Goal: Information Seeking & Learning: Learn about a topic

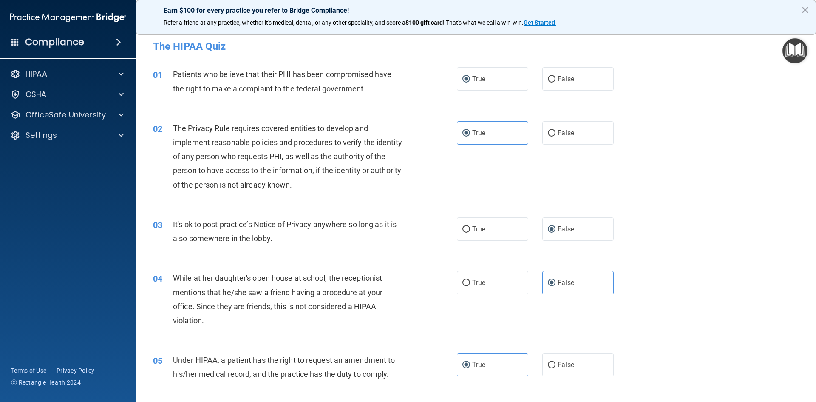
scroll to position [1148, 0]
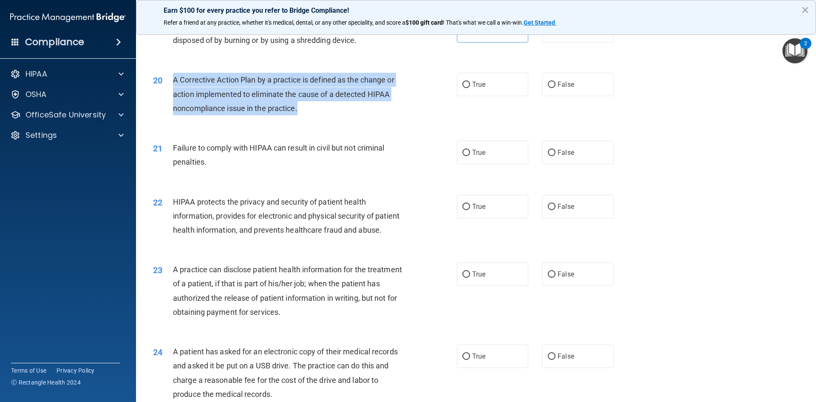
drag, startPoint x: 305, startPoint y: 125, endPoint x: 170, endPoint y: 99, distance: 137.7
click at [170, 99] on div "20 A Corrective Action Plan by a practice is defined as the change or action im…" at bounding box center [304, 96] width 329 height 47
drag, startPoint x: 229, startPoint y: 99, endPoint x: 284, endPoint y: 97, distance: 55.3
click at [284, 97] on span "A Corrective Action Plan by a practice is defined as the change or action imple…" at bounding box center [283, 93] width 221 height 37
drag, startPoint x: 308, startPoint y: 119, endPoint x: 171, endPoint y: 96, distance: 139.2
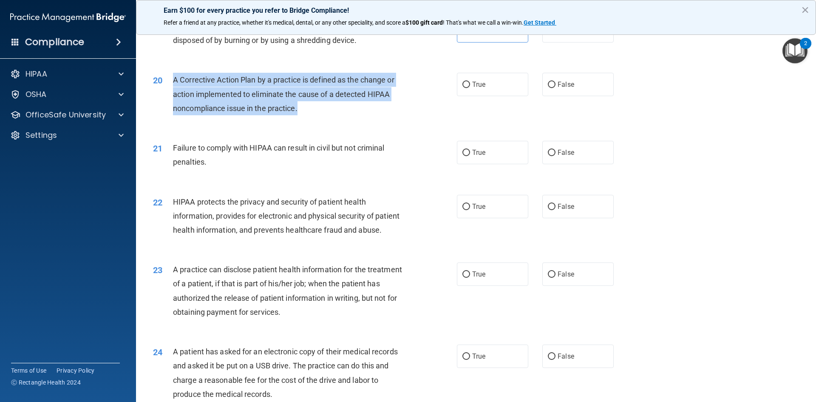
click at [171, 96] on div "20 A Corrective Action Plan by a practice is defined as the change or action im…" at bounding box center [304, 96] width 329 height 47
copy div "A Corrective Action Plan by a practice is defined as the change or action imple…"
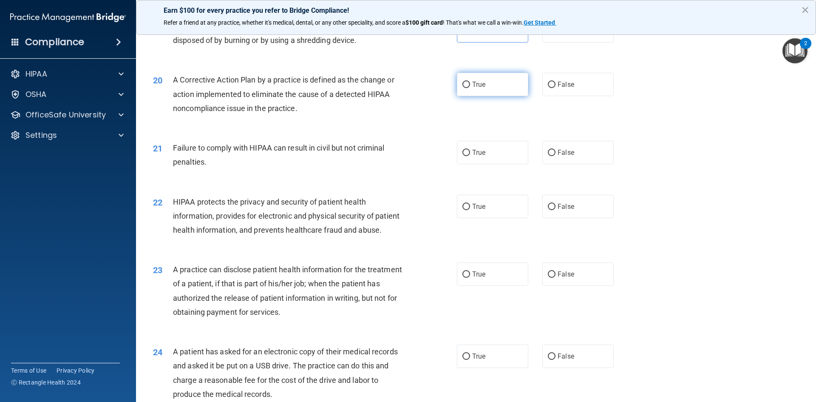
click at [462, 96] on label "True" at bounding box center [492, 84] width 71 height 23
click at [463, 88] on input "True" at bounding box center [467, 85] width 8 height 6
radio input "true"
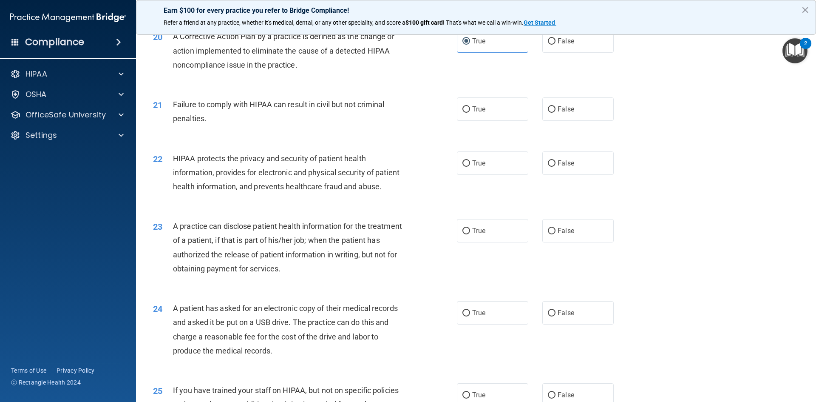
scroll to position [1233, 0]
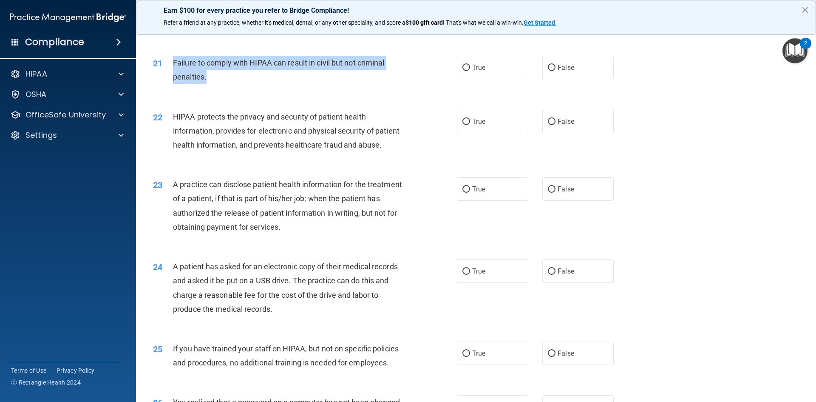
drag, startPoint x: 207, startPoint y: 91, endPoint x: 171, endPoint y: 78, distance: 38.1
click at [171, 78] on div "21 Failure to comply with HIPAA can result in civil but not criminal penalties." at bounding box center [304, 72] width 329 height 32
copy div "Failure to comply with HIPAA can result in civil but not criminal penalties."
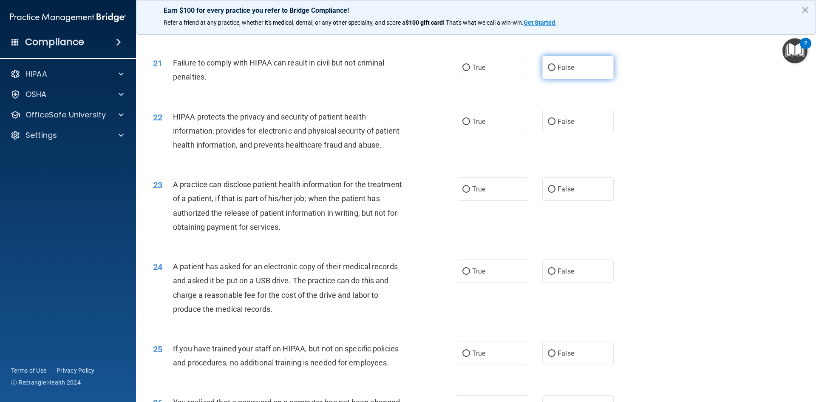
drag, startPoint x: 570, startPoint y: 79, endPoint x: 541, endPoint y: 89, distance: 30.9
click at [571, 79] on label "False" at bounding box center [577, 67] width 71 height 23
click at [556, 71] on input "False" at bounding box center [552, 68] width 8 height 6
radio input "true"
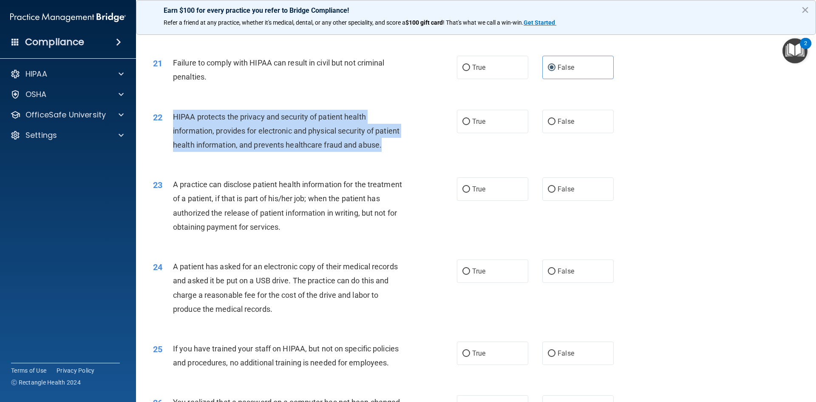
drag, startPoint x: 200, startPoint y: 172, endPoint x: 174, endPoint y: 133, distance: 47.5
click at [174, 133] on div "HIPAA protects the privacy and security of patient health information, provides…" at bounding box center [292, 131] width 238 height 43
copy span "HIPAA protects the privacy and security of patient health information, provides…"
click at [465, 125] on input "True" at bounding box center [467, 122] width 8 height 6
radio input "true"
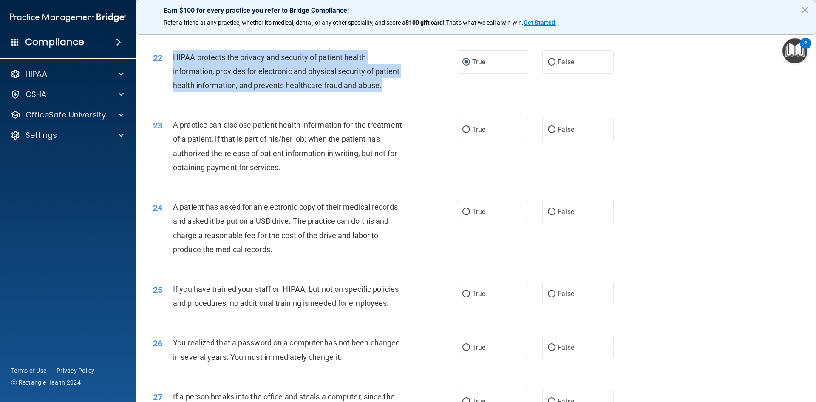
scroll to position [1318, 0]
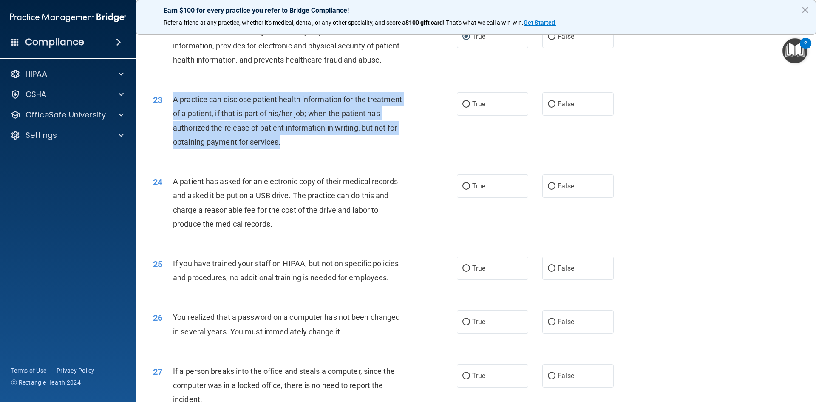
drag, startPoint x: 327, startPoint y: 168, endPoint x: 170, endPoint y: 129, distance: 162.1
click at [170, 129] on div "23 A practice can disclose patient health information for the treatment of a pa…" at bounding box center [304, 122] width 329 height 61
copy div "A practice can disclose patient health information for the treatment of a patie…"
click at [375, 153] on div "23 A practice can disclose patient health information for the treatment of a pa…" at bounding box center [304, 122] width 329 height 61
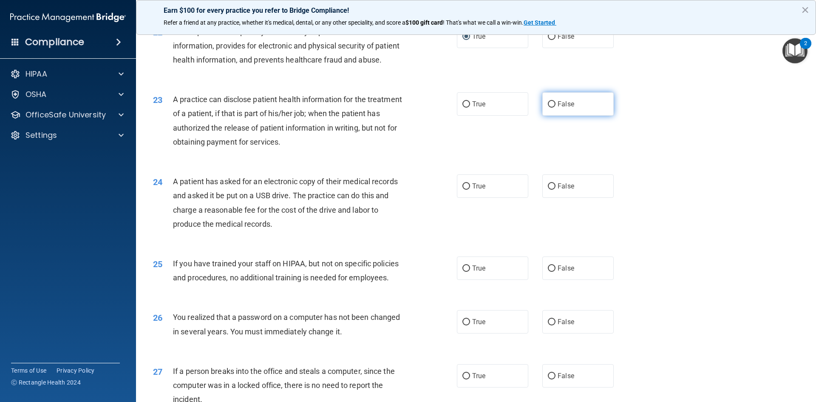
click at [558, 108] on span "False" at bounding box center [566, 104] width 17 height 8
click at [556, 108] on input "False" at bounding box center [552, 104] width 8 height 6
radio input "true"
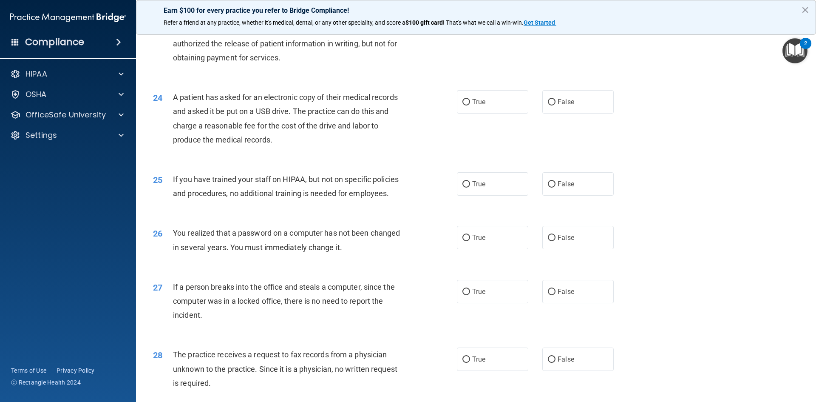
scroll to position [1403, 0]
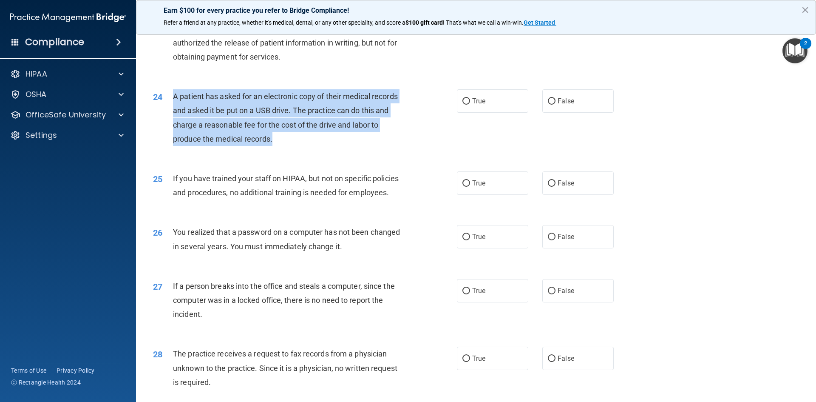
drag, startPoint x: 284, startPoint y: 164, endPoint x: 190, endPoint y: 133, distance: 98.8
click at [174, 130] on div "A patient has asked for an electronic copy of their medical records and asked i…" at bounding box center [292, 117] width 238 height 57
copy span "A patient has asked for an electronic copy of their medical records and asked i…"
click at [275, 146] on div "A patient has asked for an electronic copy of their medical records and asked i…" at bounding box center [292, 117] width 238 height 57
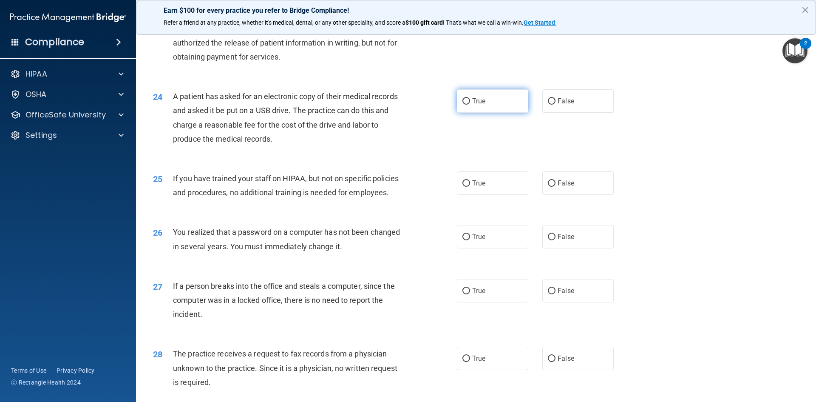
click at [463, 105] on input "True" at bounding box center [467, 101] width 8 height 6
radio input "true"
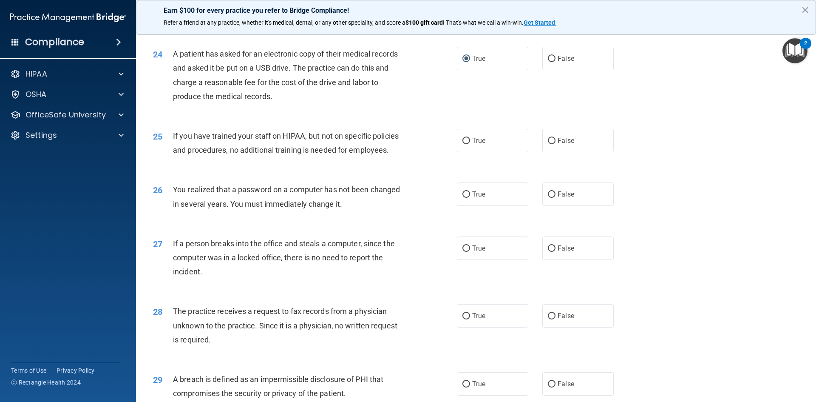
click at [332, 154] on span "If you have trained your staff on HIPAA, but not on specific policies and proce…" at bounding box center [286, 142] width 226 height 23
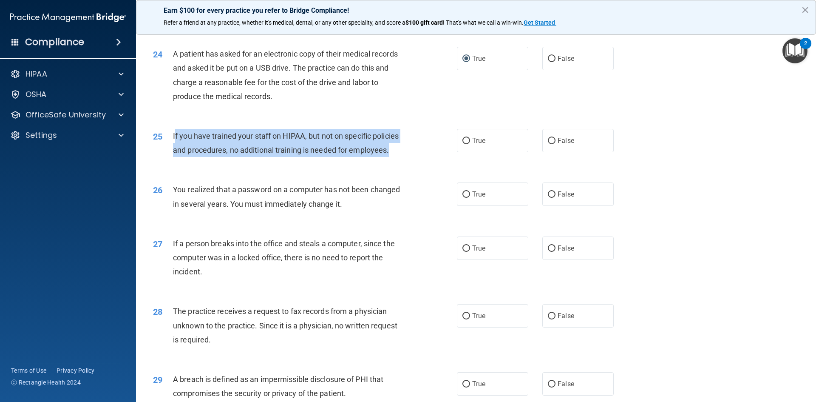
drag, startPoint x: 393, startPoint y: 180, endPoint x: 174, endPoint y: 168, distance: 218.8
click at [174, 157] on div "If you have trained your staff on HIPAA, but not on specific policies and proce…" at bounding box center [292, 143] width 238 height 28
click at [316, 154] on span "If you have trained your staff on HIPAA, but not on specific policies and proce…" at bounding box center [286, 142] width 226 height 23
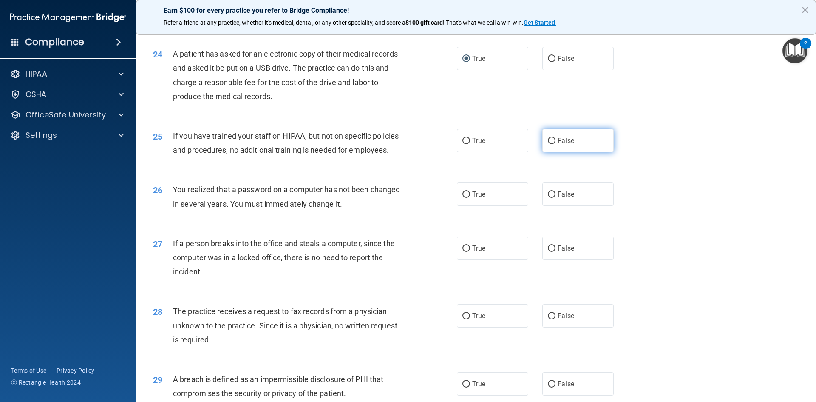
click at [559, 145] on span "False" at bounding box center [566, 140] width 17 height 8
click at [556, 144] on input "False" at bounding box center [552, 141] width 8 height 6
radio input "true"
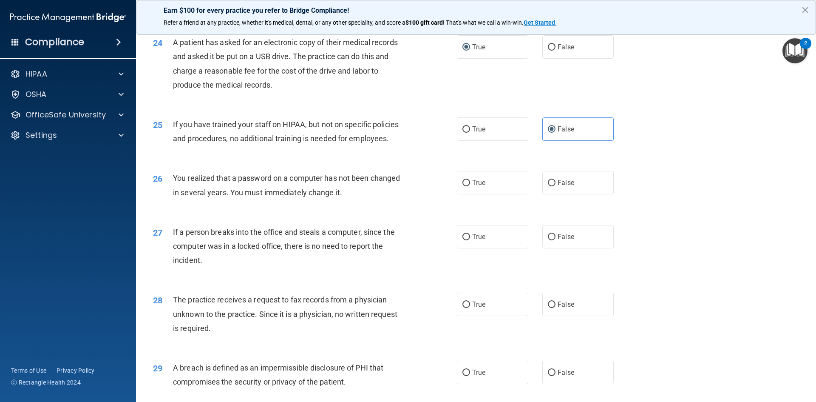
scroll to position [1488, 0]
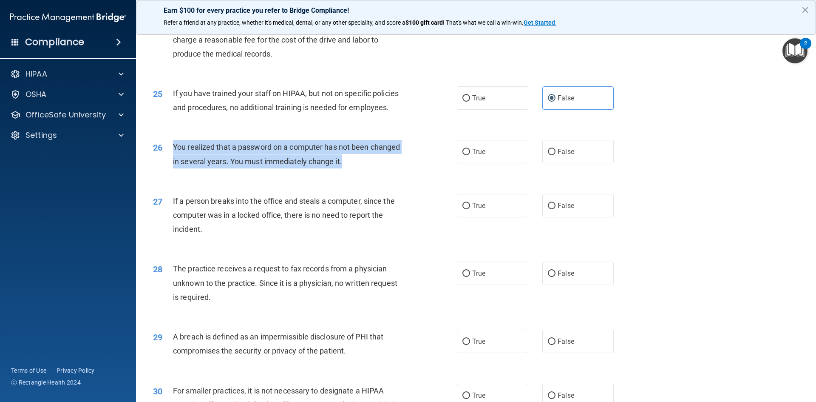
drag, startPoint x: 346, startPoint y: 188, endPoint x: 175, endPoint y: 177, distance: 171.3
click at [175, 168] on div "You realized that a password on a computer has not been changed in several year…" at bounding box center [292, 154] width 238 height 28
copy span "You realized that a password on a computer has not been changed in several year…"
click at [463, 155] on input "True" at bounding box center [467, 152] width 8 height 6
radio input "true"
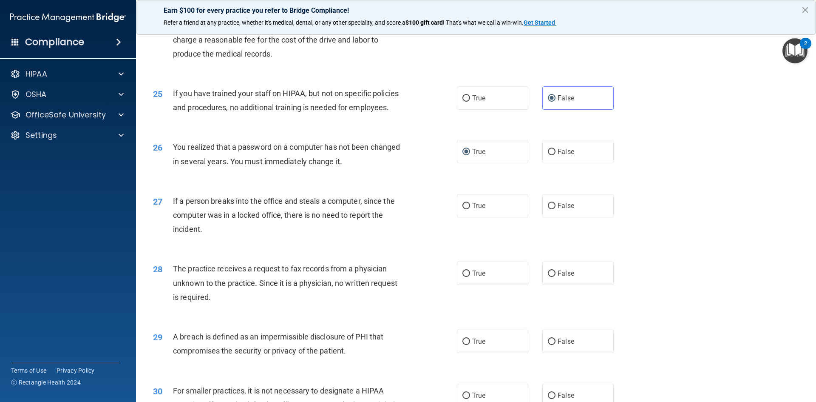
click at [286, 236] on div "If a person breaks into the office and steals a computer, since the computer wa…" at bounding box center [292, 215] width 238 height 43
click at [561, 210] on span "False" at bounding box center [566, 206] width 17 height 8
click at [556, 209] on input "False" at bounding box center [552, 206] width 8 height 6
radio input "true"
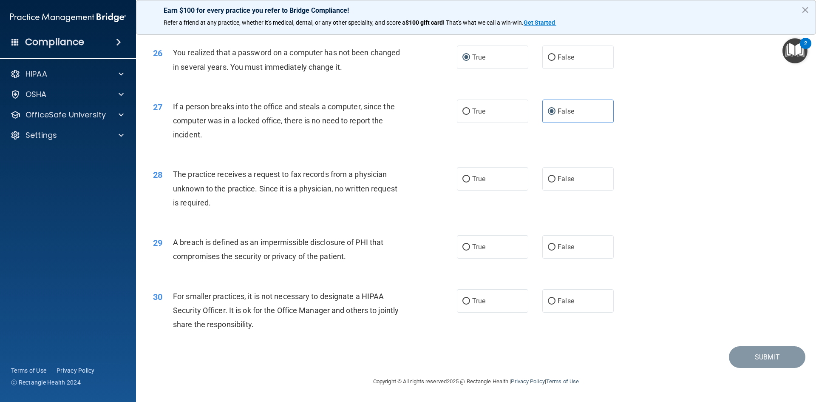
scroll to position [1610, 0]
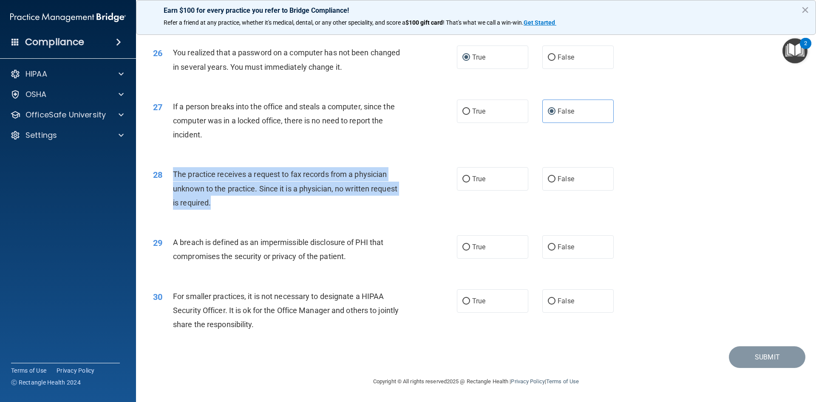
drag, startPoint x: 219, startPoint y: 201, endPoint x: 169, endPoint y: 178, distance: 55.2
click at [169, 178] on div "28 The practice receives a request to fax records from a physician unknown to t…" at bounding box center [304, 190] width 329 height 47
copy div "The practice receives a request to fax records from a physician unknown to the …"
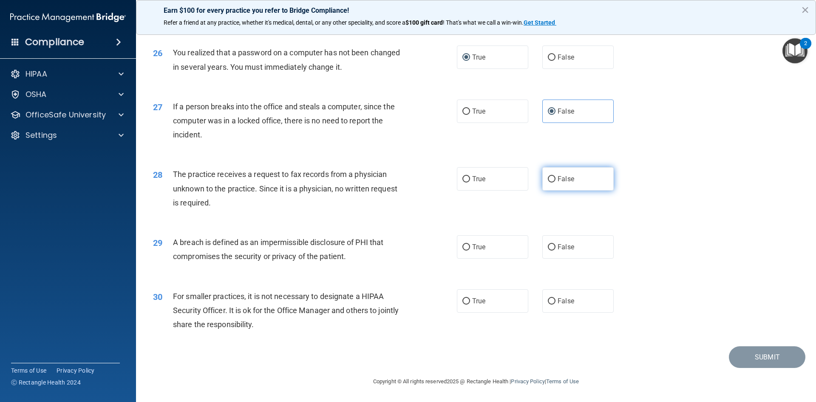
click at [542, 174] on label "False" at bounding box center [577, 178] width 71 height 23
click at [548, 176] on input "False" at bounding box center [552, 179] width 8 height 6
radio input "true"
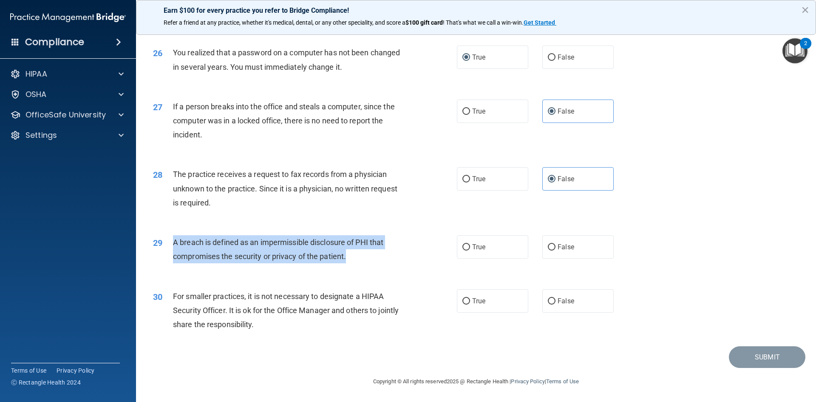
drag, startPoint x: 349, startPoint y: 256, endPoint x: 174, endPoint y: 246, distance: 175.4
click at [174, 246] on div "A breach is defined as an impermissible disclosure of PHI that compromises the …" at bounding box center [292, 249] width 238 height 28
copy span "A breach is defined as an impermissible disclosure of PHI that compromises the …"
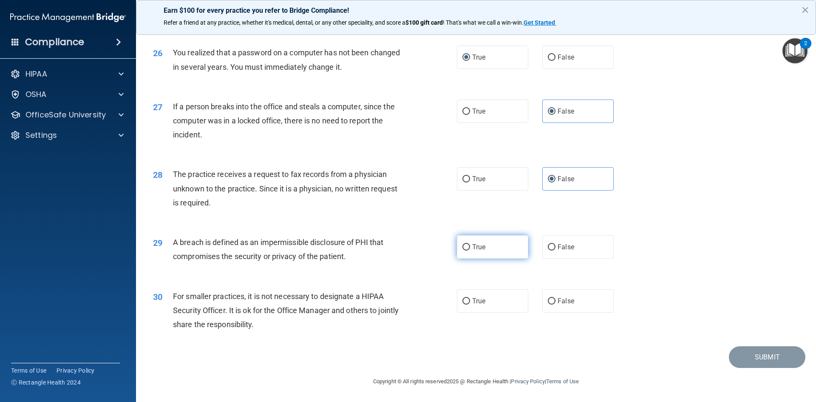
click at [472, 246] on span "True" at bounding box center [478, 247] width 13 height 8
click at [470, 246] on input "True" at bounding box center [467, 247] width 8 height 6
radio input "true"
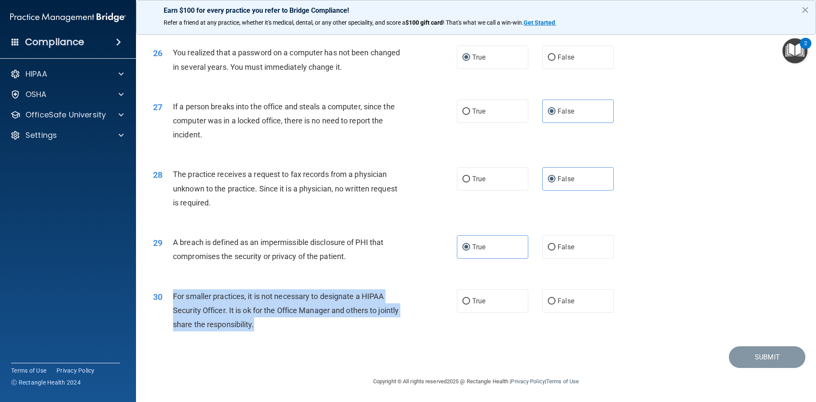
drag, startPoint x: 283, startPoint y: 323, endPoint x: 170, endPoint y: 299, distance: 115.6
click at [170, 299] on div "30 For smaller practices, it is not necessary to designate a HIPAA Security Off…" at bounding box center [304, 312] width 329 height 47
copy div "For smaller practices, it is not necessary to designate a HIPAA Security Office…"
click at [548, 300] on input "False" at bounding box center [552, 301] width 8 height 6
radio input "true"
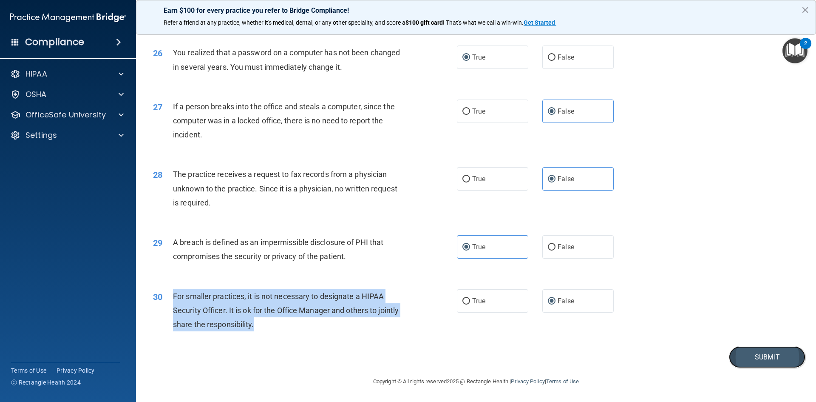
click at [769, 358] on button "Submit" at bounding box center [767, 357] width 77 height 22
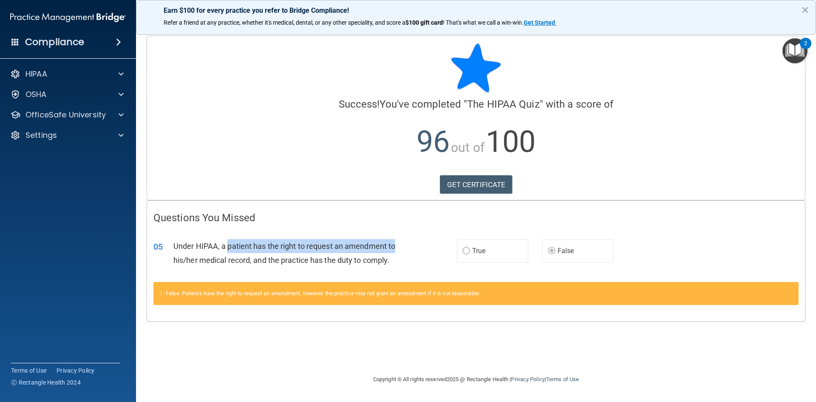
drag, startPoint x: 227, startPoint y: 244, endPoint x: 402, endPoint y: 244, distance: 175.6
click at [402, 244] on div "Under HIPAA, a patient has the right to request an amendment to his/her medical…" at bounding box center [291, 253] width 237 height 28
click at [483, 185] on link "GET CERTIFICATE" at bounding box center [476, 184] width 73 height 19
click at [119, 114] on span at bounding box center [121, 115] width 5 height 10
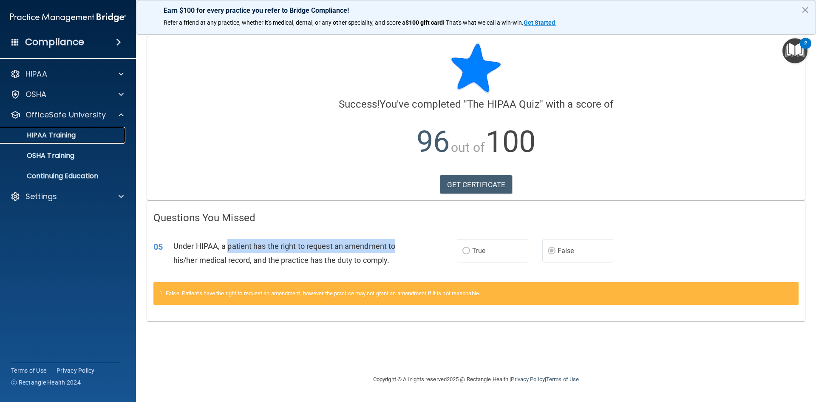
click at [105, 139] on div "HIPAA Training" at bounding box center [64, 135] width 116 height 9
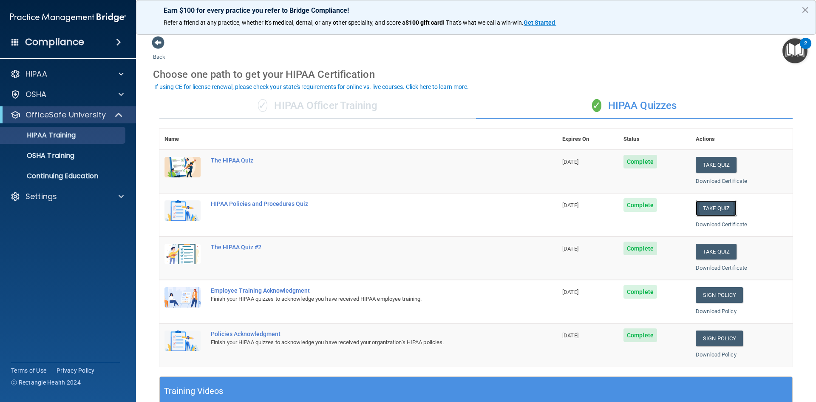
click at [711, 209] on button "Take Quiz" at bounding box center [716, 208] width 41 height 16
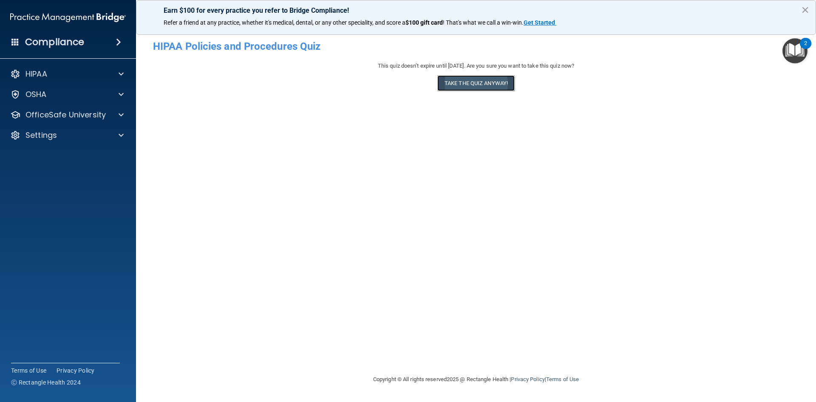
click at [478, 83] on button "Take the quiz anyway!" at bounding box center [475, 83] width 77 height 16
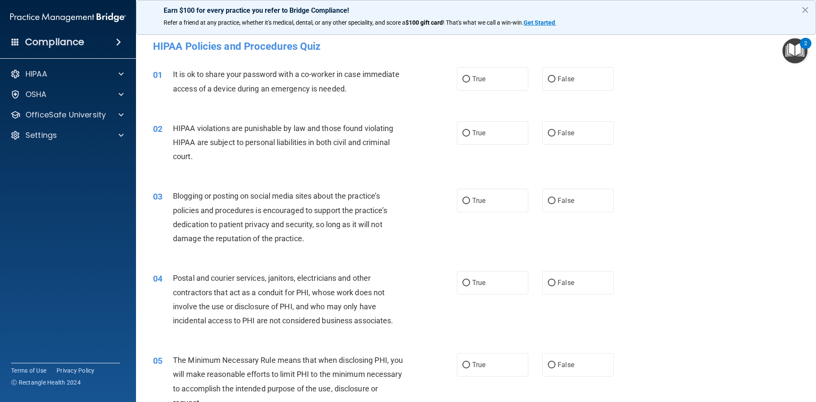
drag, startPoint x: 312, startPoint y: 266, endPoint x: 290, endPoint y: 20, distance: 247.1
click at [558, 76] on span "False" at bounding box center [566, 79] width 17 height 8
click at [556, 76] on input "False" at bounding box center [552, 79] width 8 height 6
radio input "true"
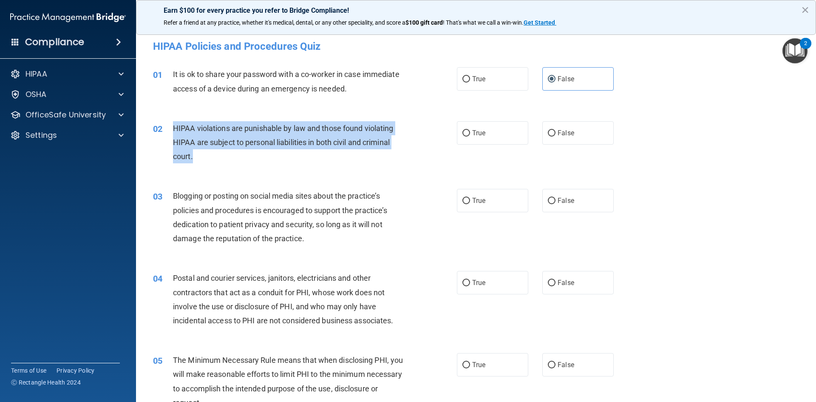
drag, startPoint x: 195, startPoint y: 154, endPoint x: 168, endPoint y: 130, distance: 35.8
click at [168, 130] on div "02 HIPAA violations are punishable by law and those found violating HIPAA are s…" at bounding box center [304, 144] width 329 height 47
copy div "HIPAA violations are punishable by law and those found violating HIPAA are subj…"
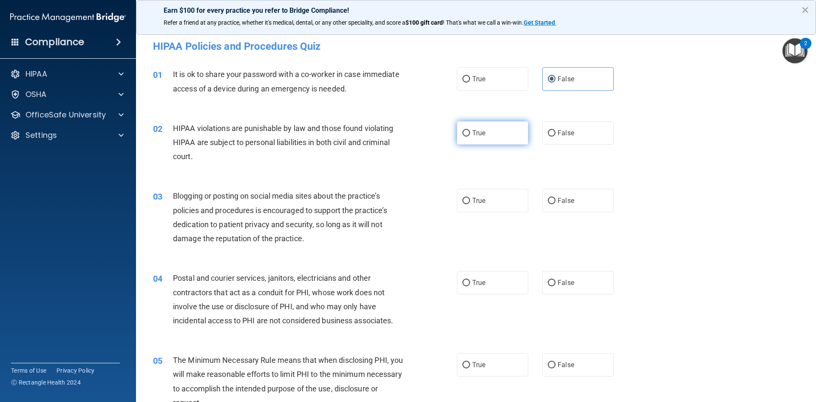
click at [472, 134] on span "True" at bounding box center [478, 133] width 13 height 8
click at [470, 134] on input "True" at bounding box center [467, 133] width 8 height 6
radio input "true"
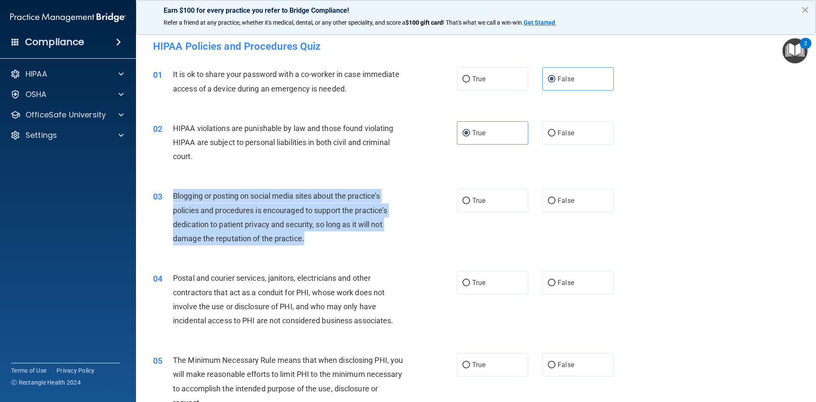
drag, startPoint x: 312, startPoint y: 237, endPoint x: 173, endPoint y: 202, distance: 143.9
click at [173, 202] on div "Blogging or posting on social media sites about the practice’s policies and pro…" at bounding box center [292, 217] width 238 height 57
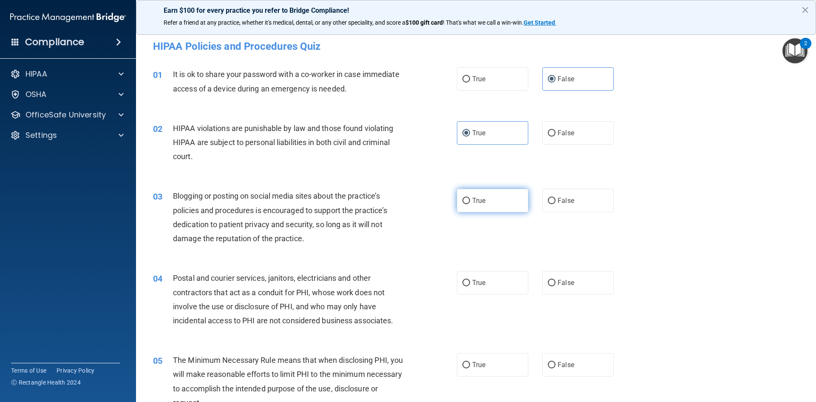
click at [465, 205] on label "True" at bounding box center [492, 200] width 71 height 23
click at [465, 204] on input "True" at bounding box center [467, 201] width 8 height 6
radio input "true"
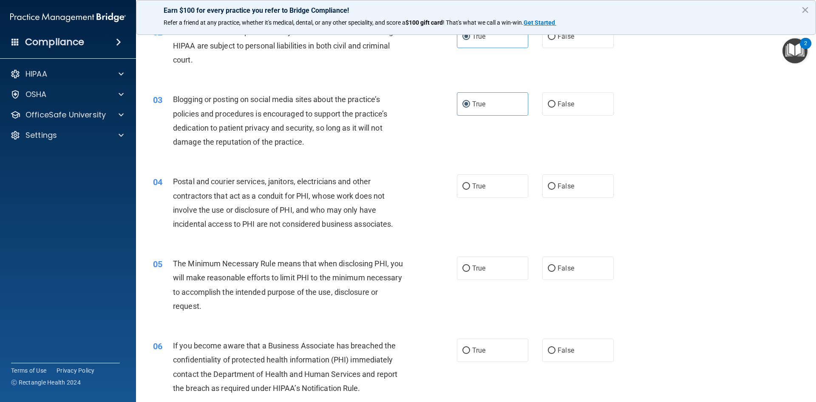
scroll to position [128, 0]
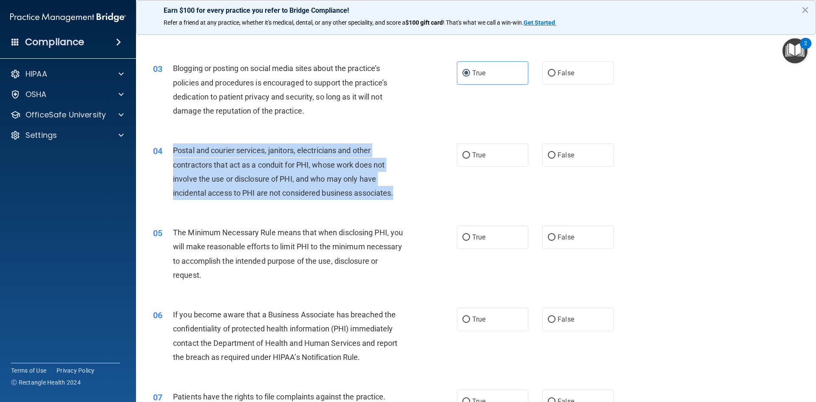
drag, startPoint x: 399, startPoint y: 192, endPoint x: 172, endPoint y: 158, distance: 229.9
click at [172, 158] on div "04 Postal and courier services, janitors, electricians and other contractors th…" at bounding box center [304, 173] width 329 height 61
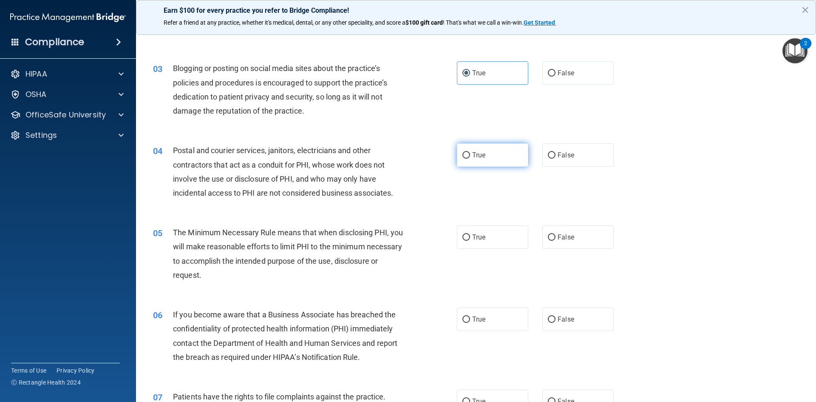
click at [464, 159] on label "True" at bounding box center [492, 154] width 71 height 23
click at [464, 159] on input "True" at bounding box center [467, 155] width 8 height 6
radio input "true"
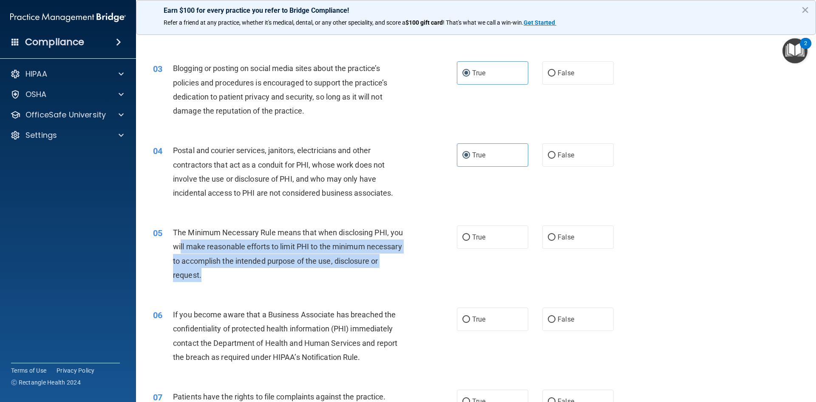
drag, startPoint x: 254, startPoint y: 279, endPoint x: 194, endPoint y: 244, distance: 69.6
click at [194, 247] on div "The Minimum Necessary Rule means that when disclosing PHI, you will make reason…" at bounding box center [292, 253] width 238 height 57
